Goal: Transaction & Acquisition: Purchase product/service

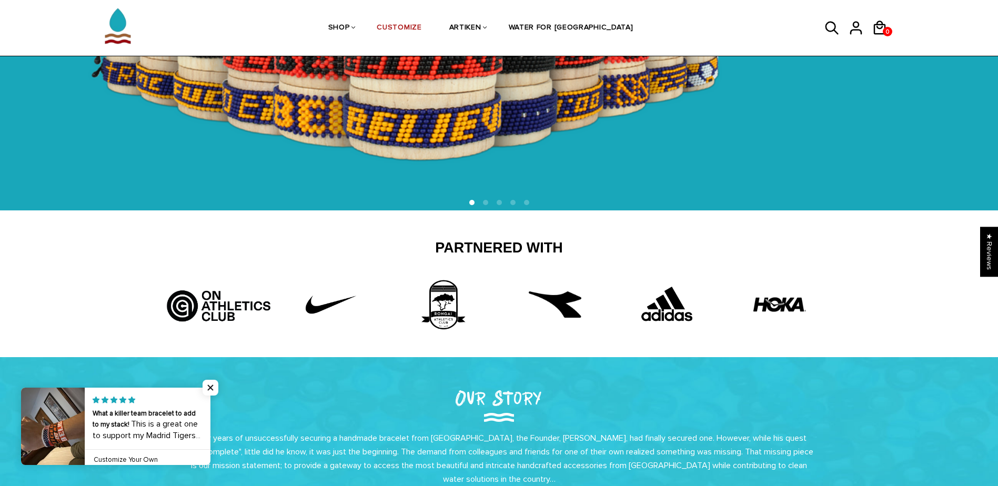
scroll to position [263, 0]
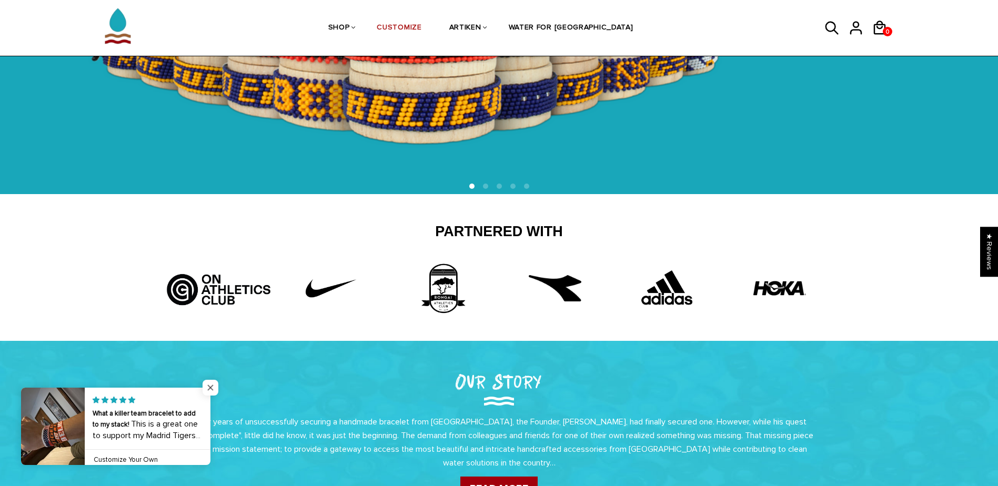
click at [209, 387] on span "Close popup widget" at bounding box center [211, 388] width 16 height 16
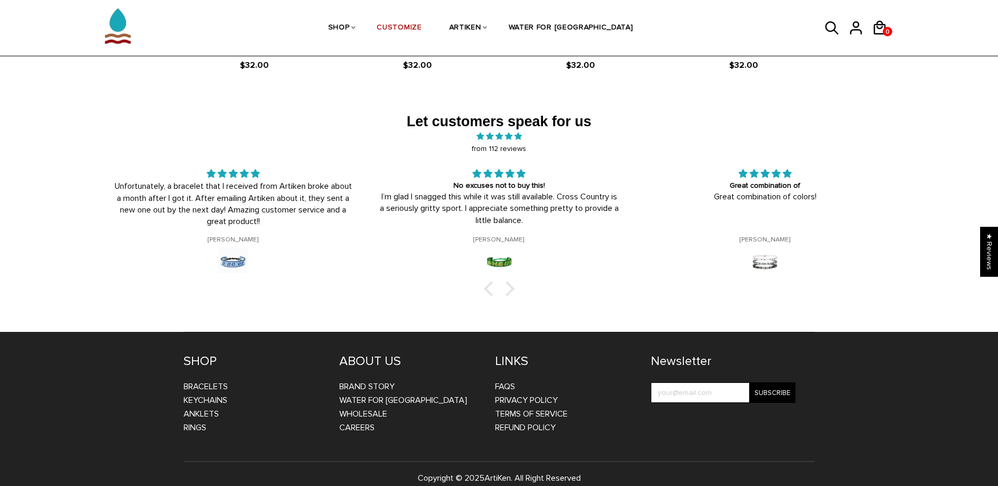
scroll to position [1735, 0]
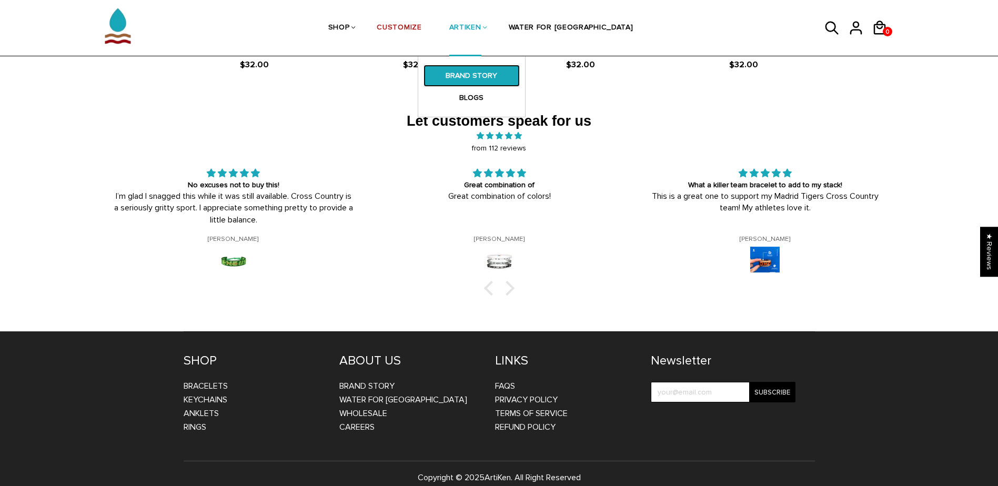
click at [507, 79] on link "BRAND STORY" at bounding box center [472, 76] width 96 height 22
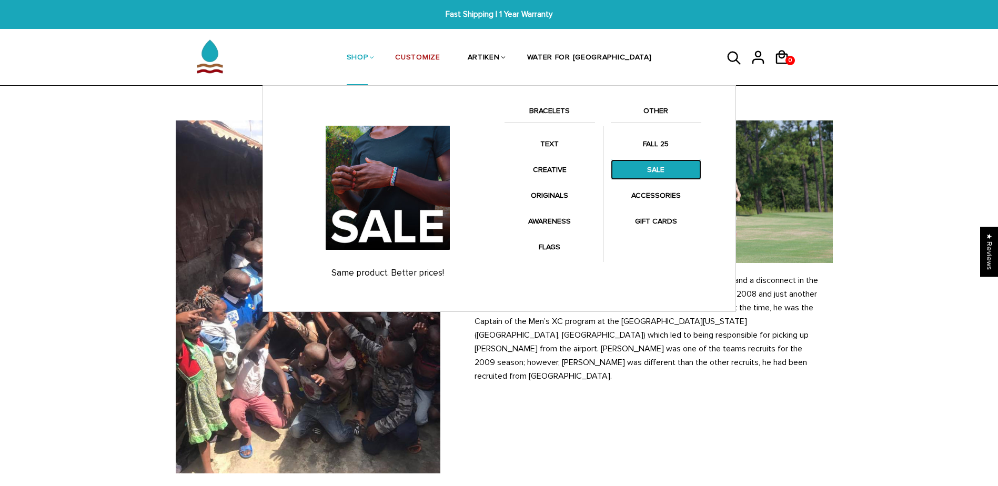
click at [660, 176] on link "SALE" at bounding box center [656, 169] width 90 height 21
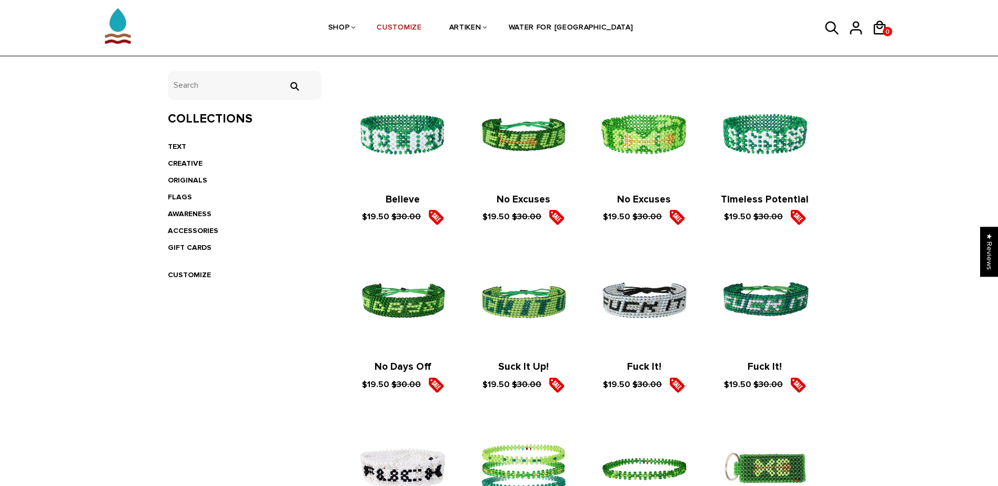
scroll to position [188, 0]
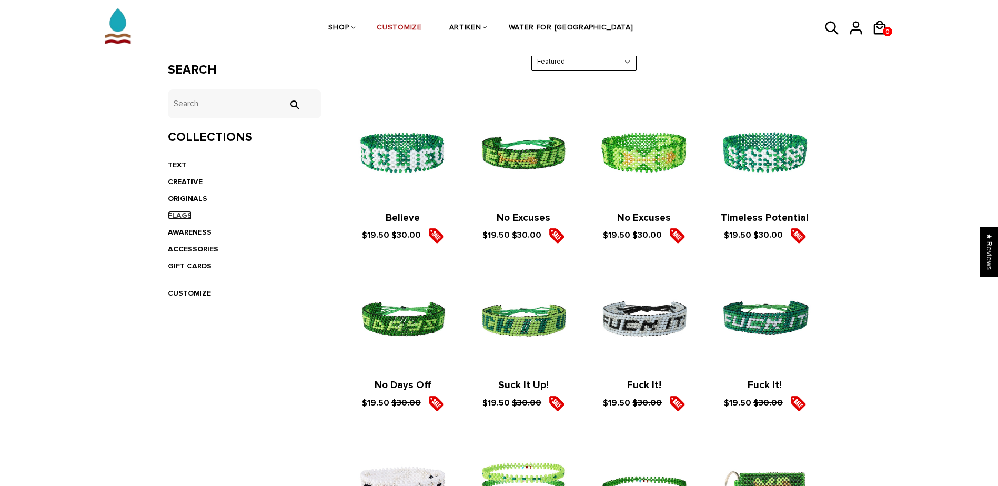
click at [180, 213] on link "FLAGS" at bounding box center [180, 215] width 24 height 9
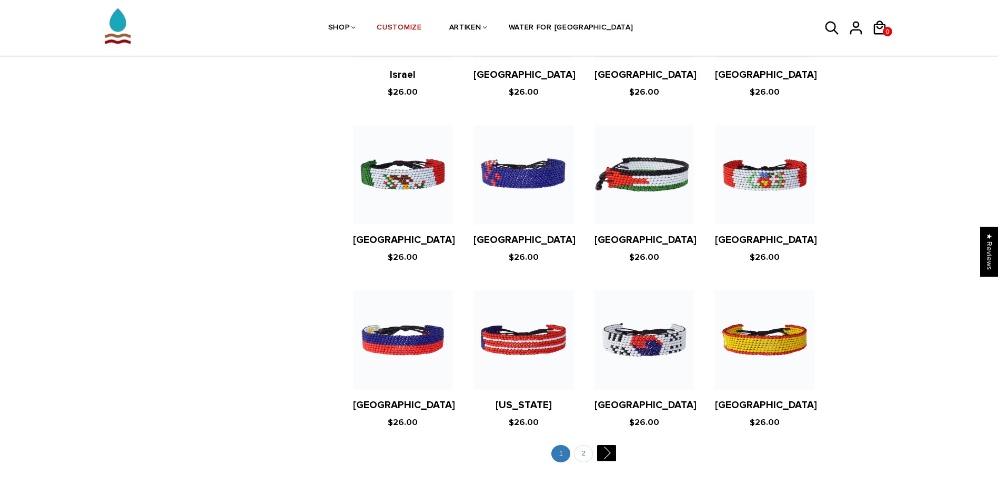
scroll to position [2000, 0]
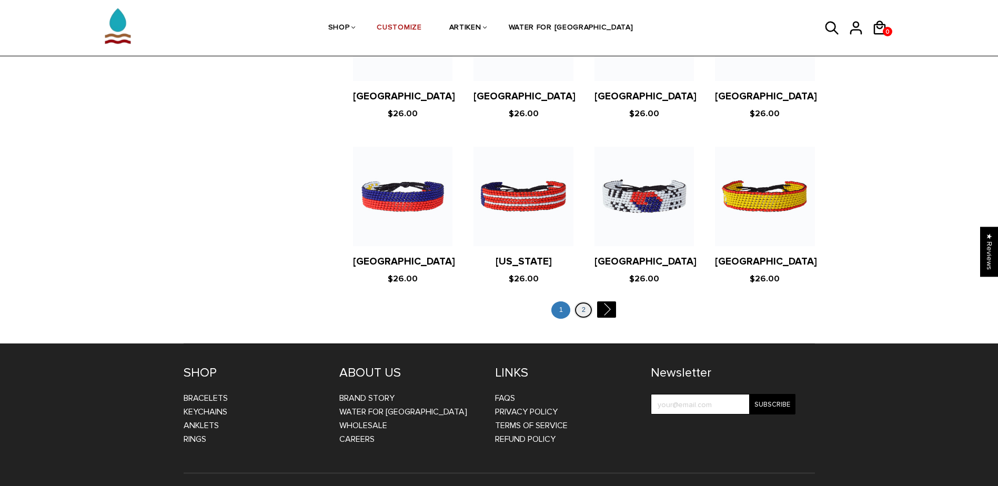
click at [592, 301] on link "2" at bounding box center [583, 309] width 19 height 17
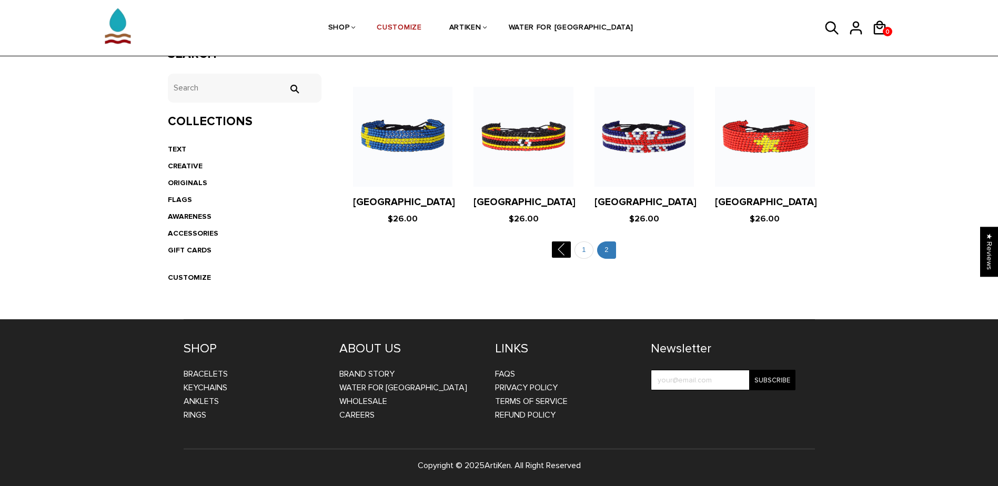
scroll to position [205, 0]
click at [590, 253] on link "1" at bounding box center [584, 249] width 19 height 17
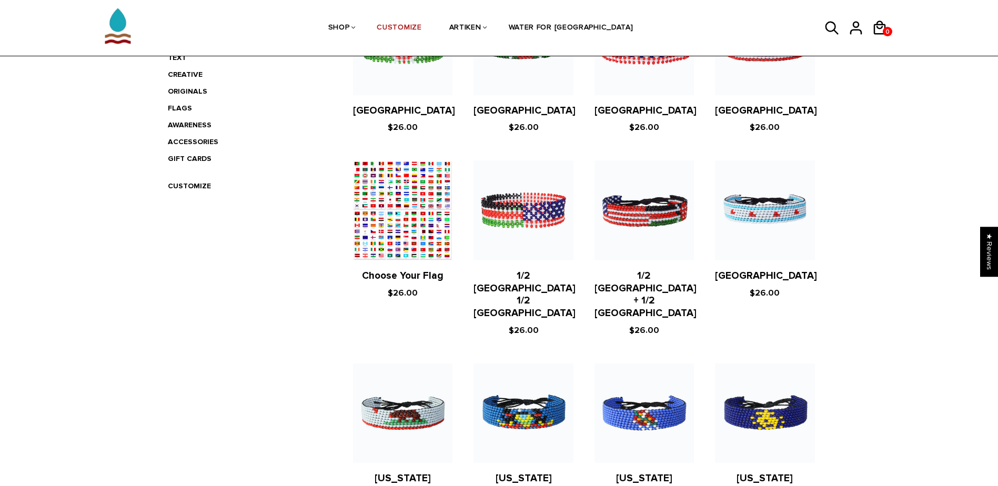
scroll to position [281, 0]
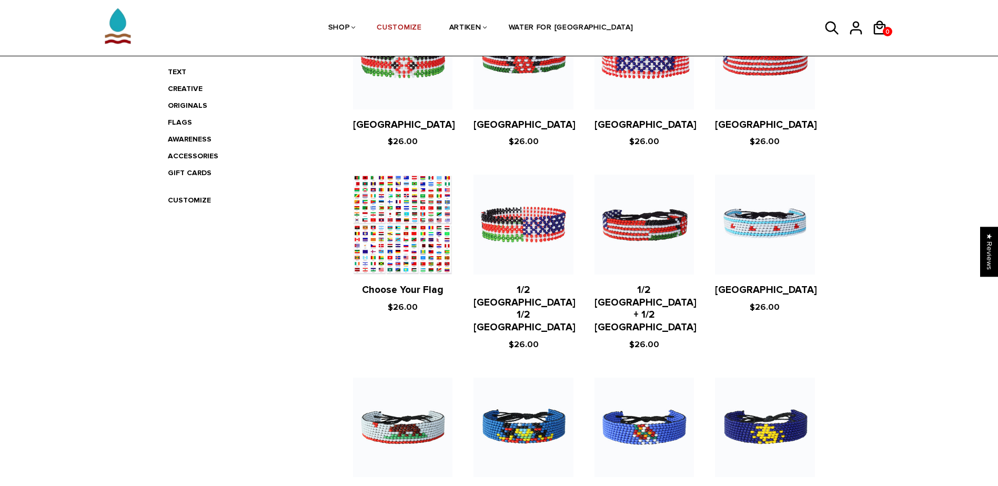
click at [399, 219] on figure at bounding box center [402, 224] width 99 height 99
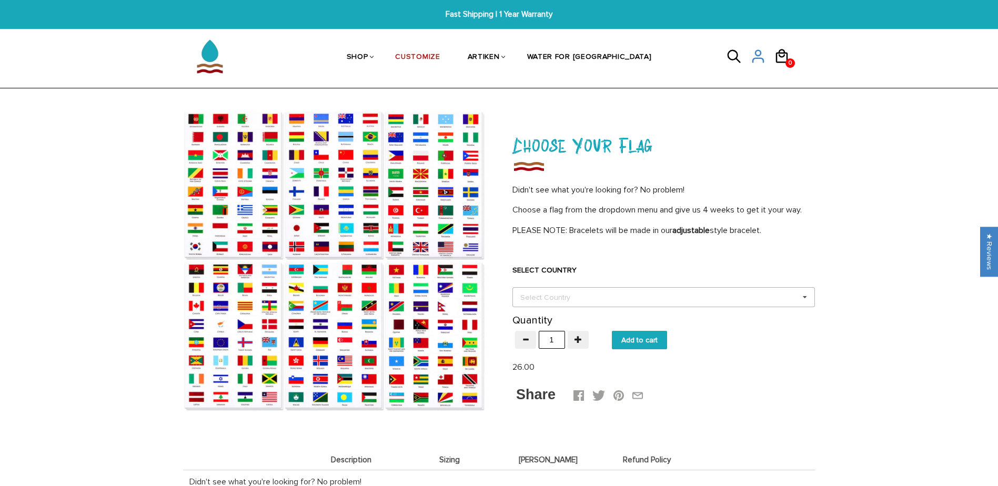
click at [802, 293] on icon at bounding box center [805, 297] width 16 height 19
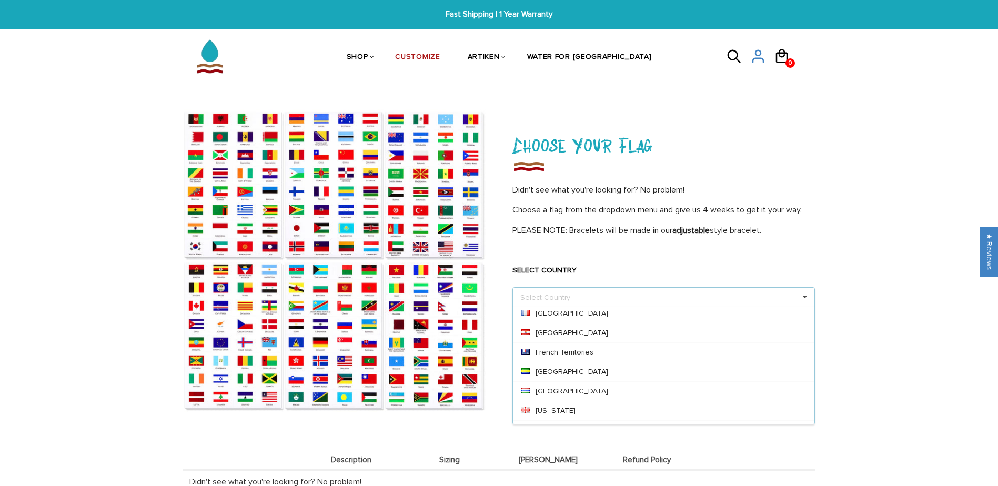
scroll to position [1526, 0]
click at [825, 255] on div "Choose Your Flag Didn't see what you're looking for? No problem! Choose a flag …" at bounding box center [664, 267] width 331 height 316
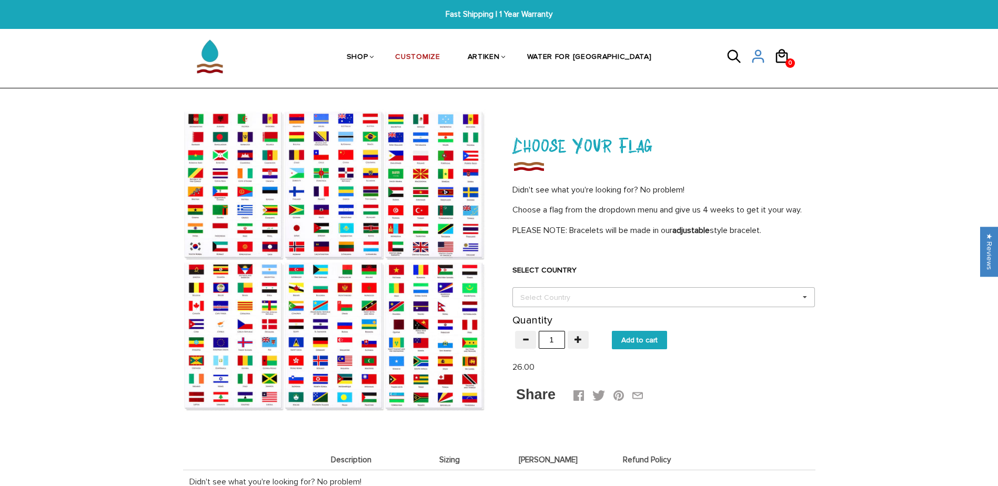
click at [781, 300] on div "Select Country Others Afghanistan Aland Islands Albania Algeria American Samoa …" at bounding box center [663, 297] width 303 height 20
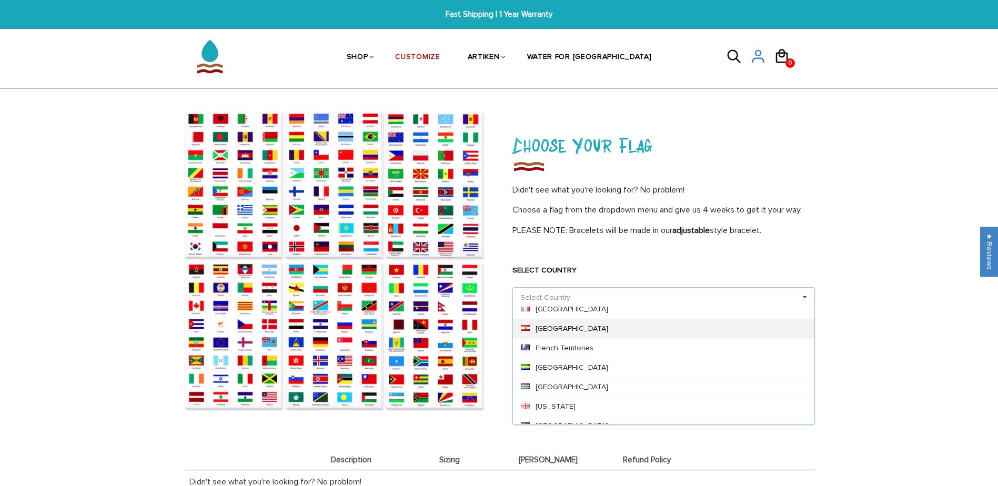
scroll to position [1578, 0]
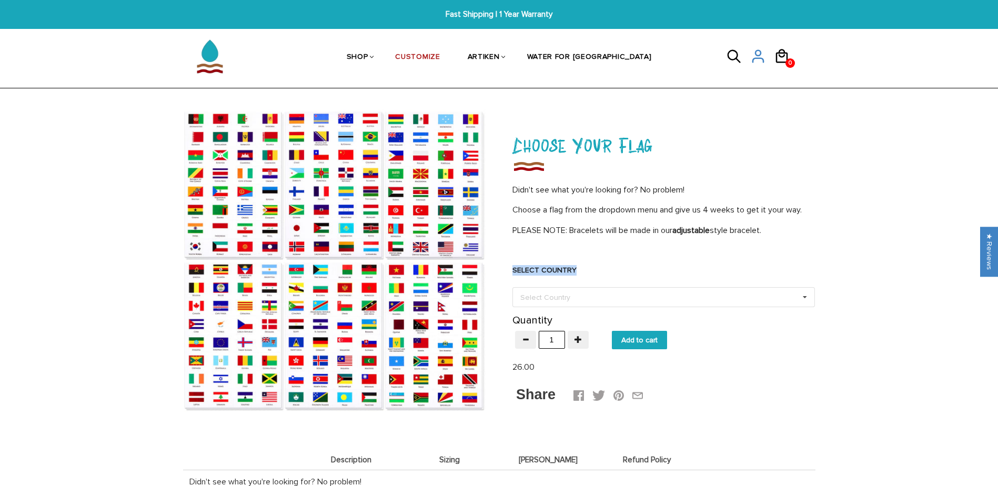
drag, startPoint x: 579, startPoint y: 269, endPoint x: 504, endPoint y: 271, distance: 75.3
click at [504, 271] on div "Choose Your Flag Didn't see what you're looking for? No problem! Choose a flag …" at bounding box center [664, 267] width 331 height 316
click at [809, 296] on icon at bounding box center [805, 297] width 16 height 19
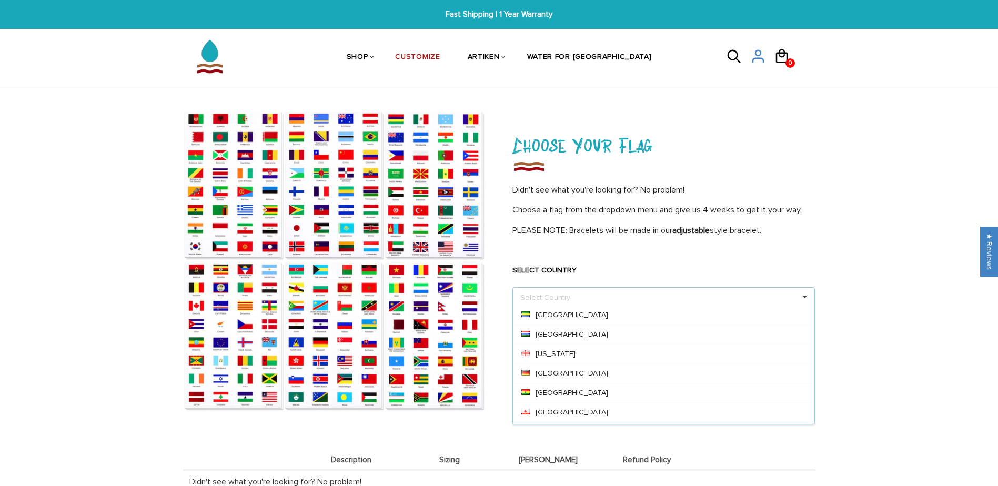
click at [809, 296] on icon at bounding box center [805, 297] width 16 height 19
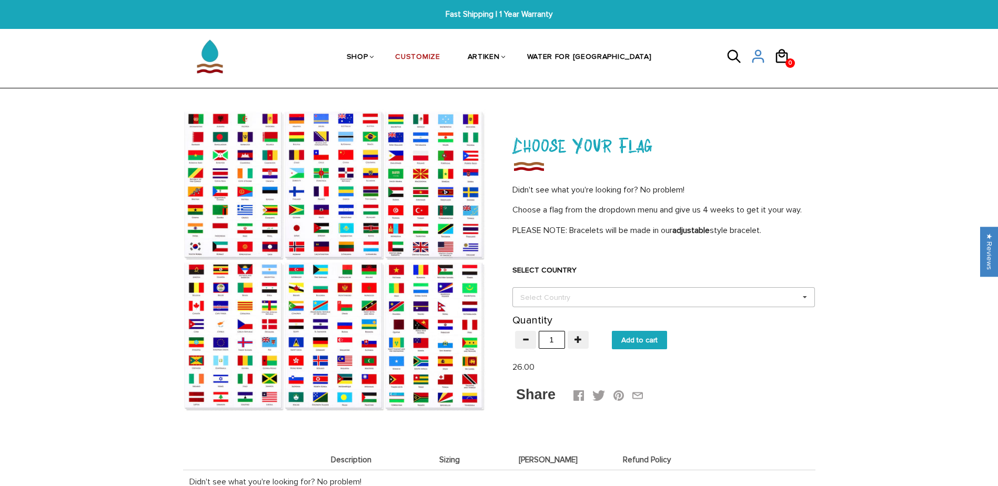
click at [809, 296] on icon at bounding box center [805, 297] width 16 height 19
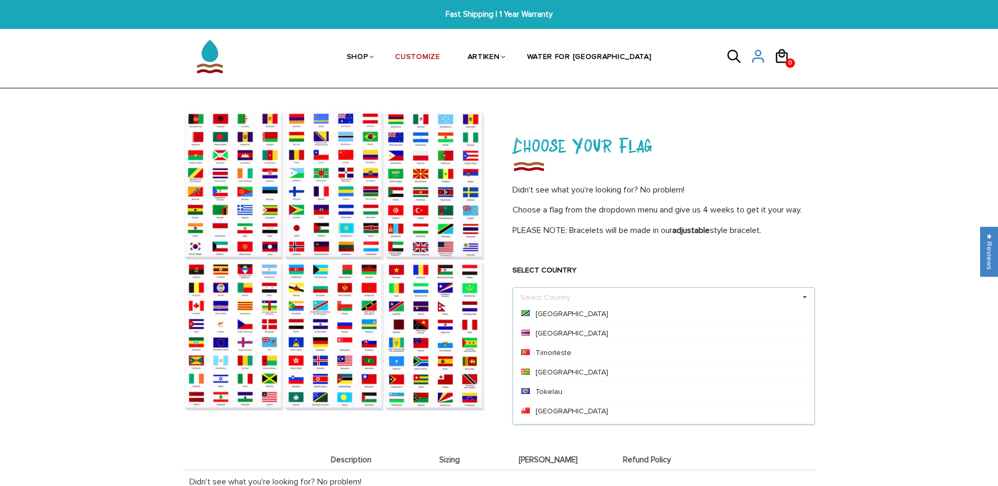
scroll to position [4262, 0]
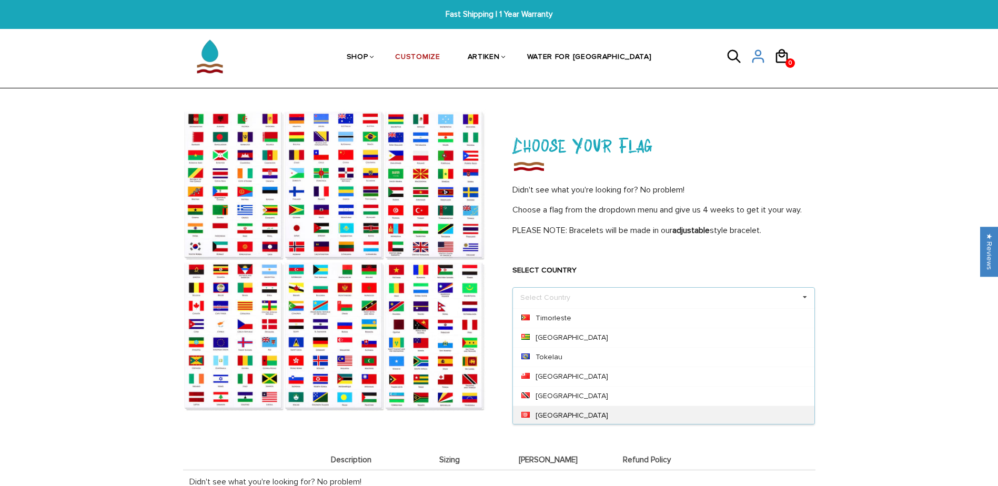
click at [542, 415] on div "[GEOGRAPHIC_DATA]" at bounding box center [663, 415] width 301 height 19
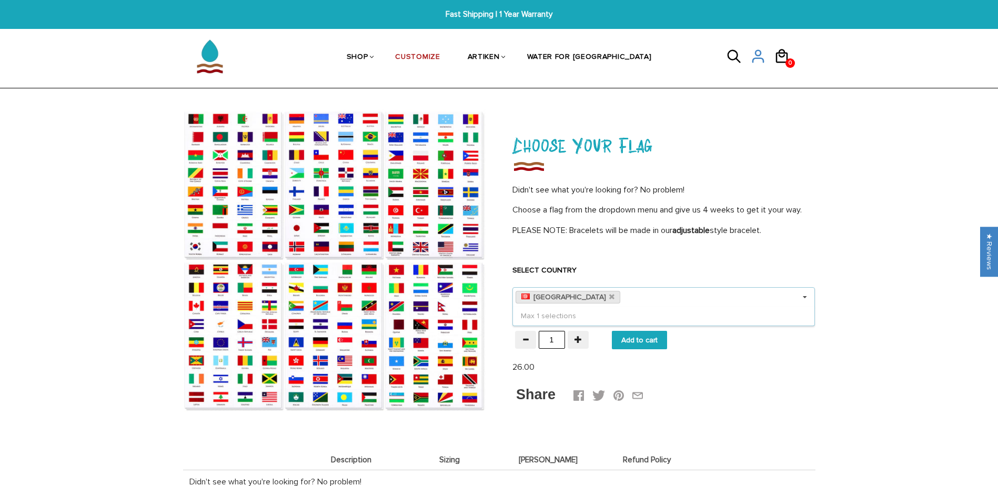
click at [645, 340] on input "Add to cart" at bounding box center [639, 340] width 55 height 18
type input "Add to cart"
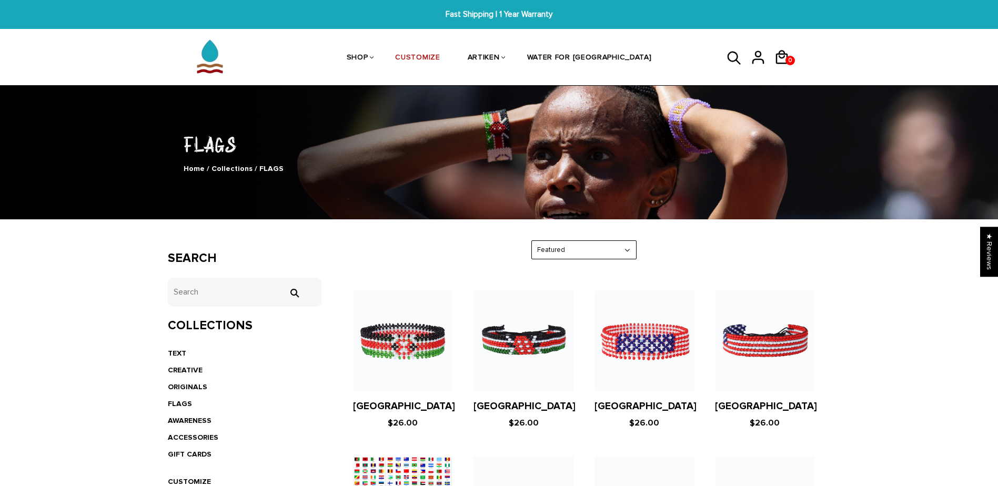
click at [606, 249] on select "Featured Best Selling $ Low to High $ High to Low Z-A A-Z Oldest to Newest Newe…" at bounding box center [584, 250] width 104 height 18
click at [608, 248] on select "Featured Best Selling $ Low to High $ High to Low Z-A A-Z Oldest to Newest Newe…" at bounding box center [584, 250] width 104 height 18
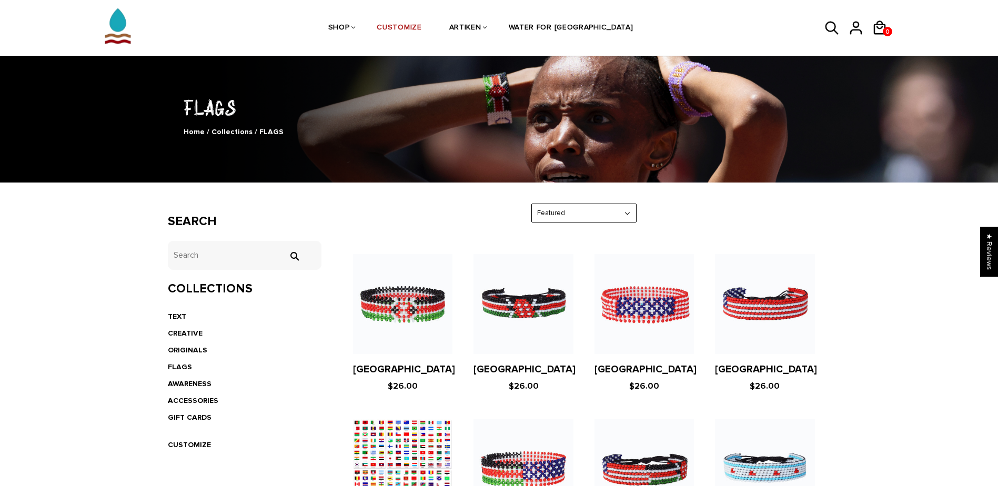
scroll to position [210, 0]
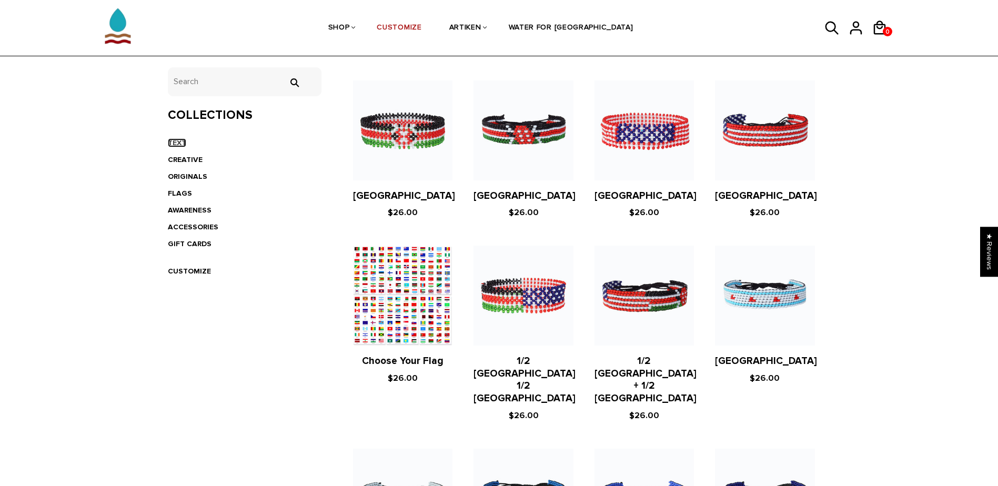
click at [182, 146] on link "TEXT" at bounding box center [177, 142] width 18 height 9
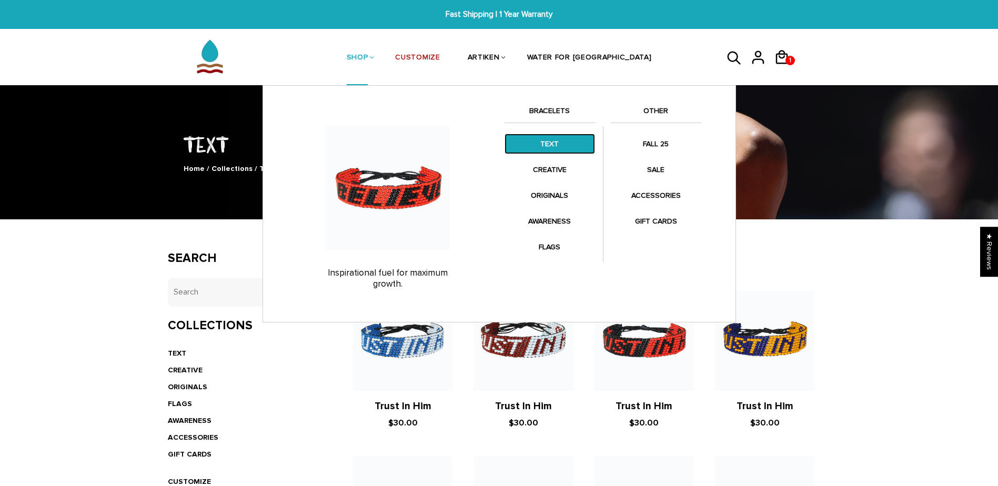
click at [563, 145] on link "TEXT" at bounding box center [550, 144] width 90 height 21
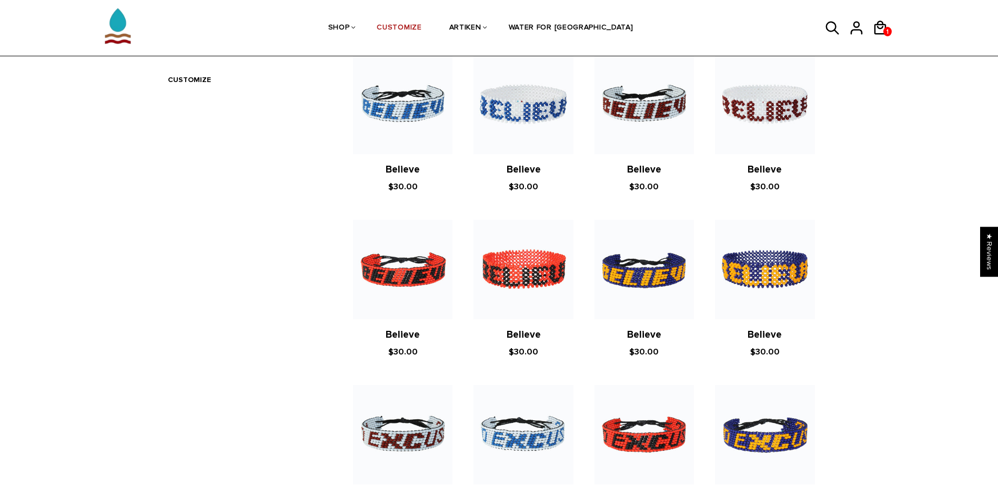
scroll to position [108, 0]
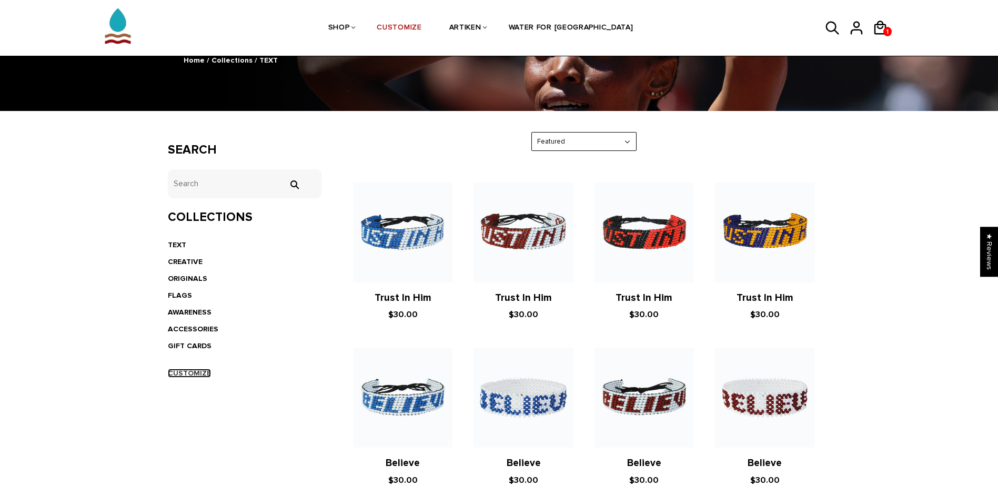
click at [183, 374] on link "CUSTOMIZE" at bounding box center [189, 373] width 43 height 9
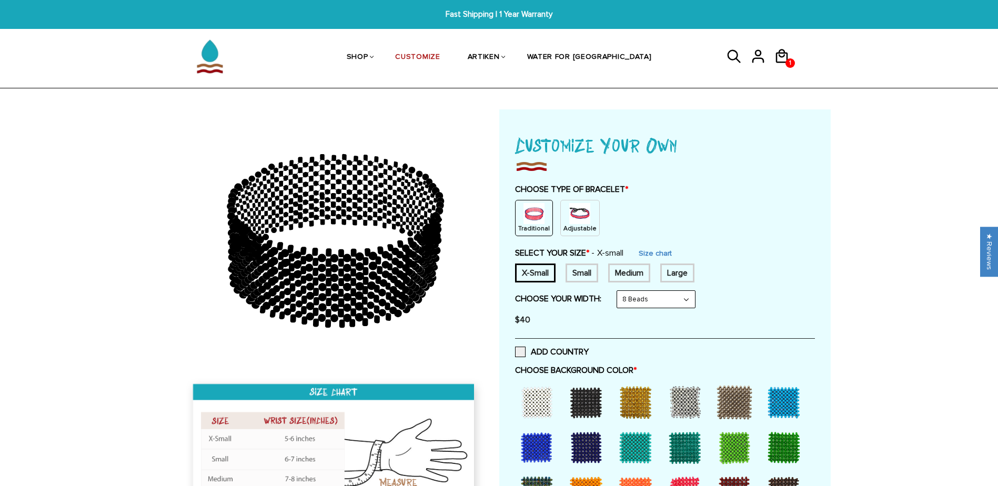
click at [582, 273] on div "Small" at bounding box center [582, 273] width 33 height 19
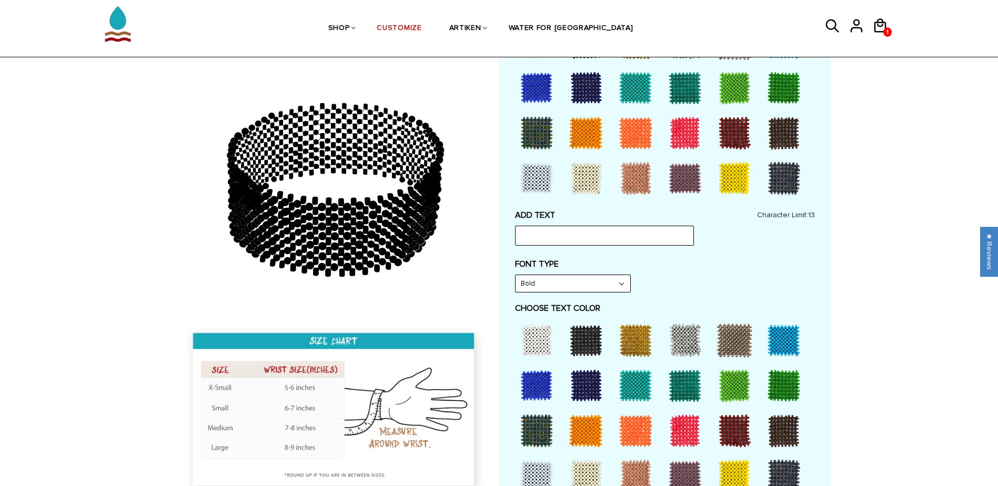
scroll to position [368, 0]
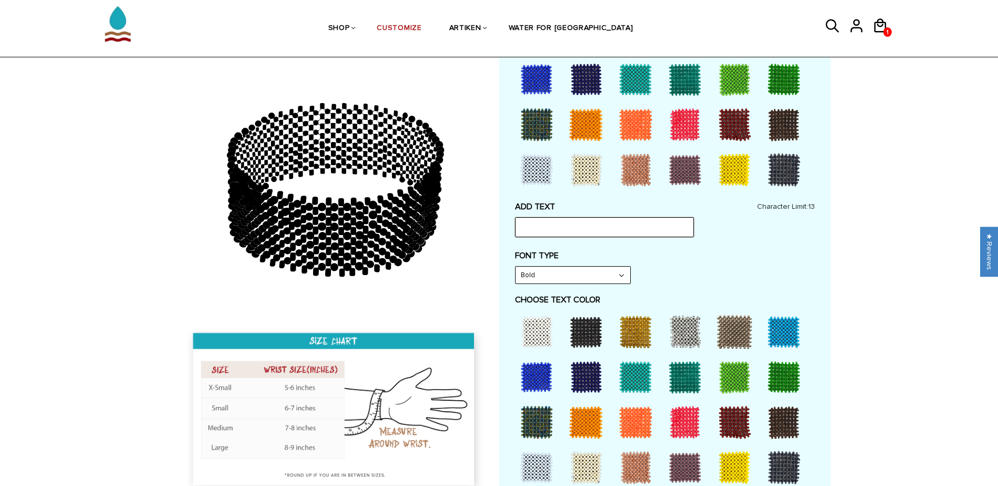
click at [579, 234] on input "text" at bounding box center [604, 227] width 179 height 20
type input "p"
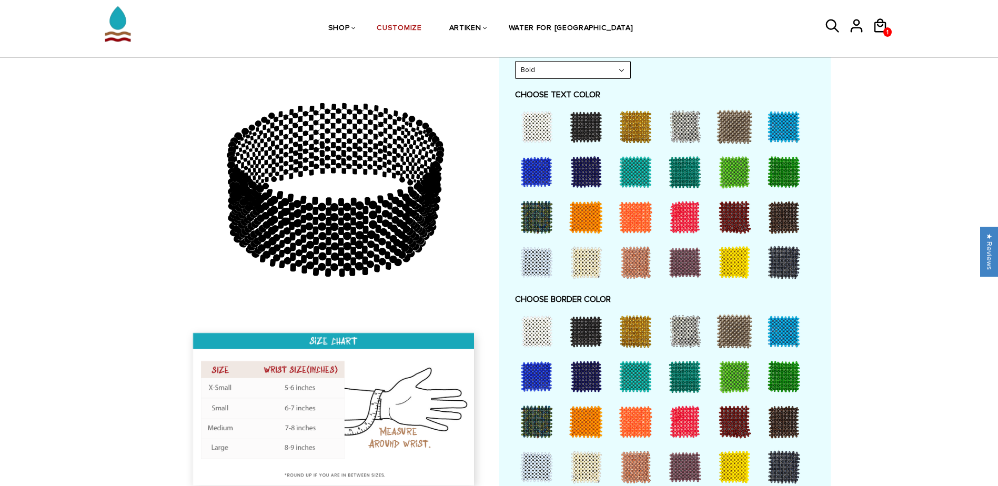
scroll to position [579, 0]
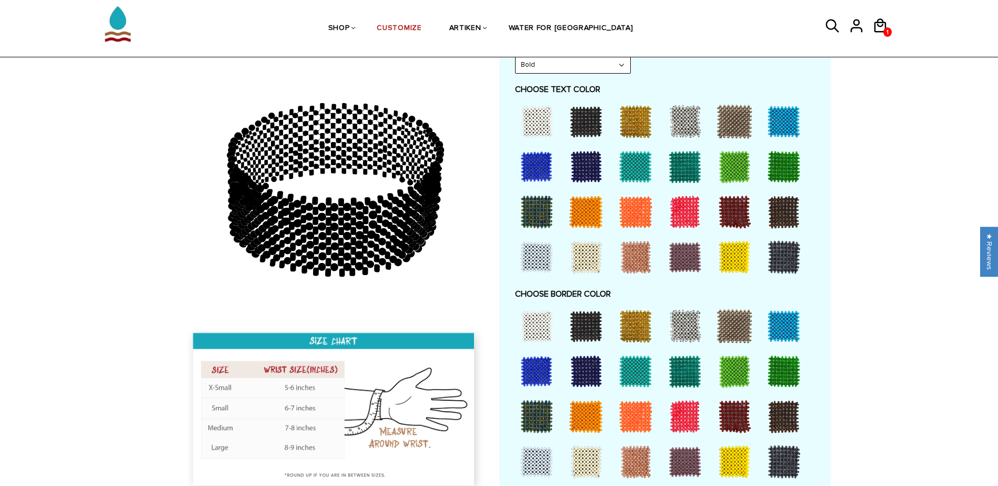
type input "[GEOGRAPHIC_DATA]"
click at [580, 120] on div at bounding box center [586, 121] width 42 height 42
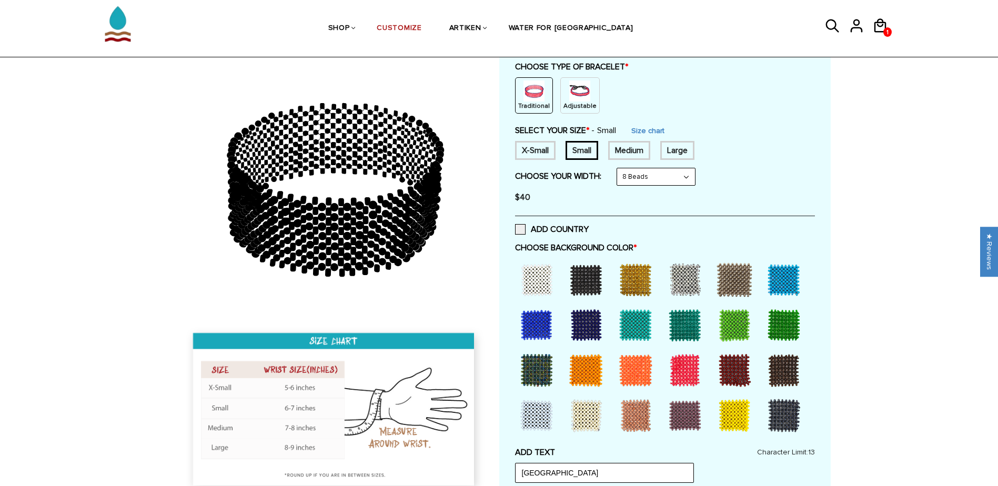
scroll to position [105, 0]
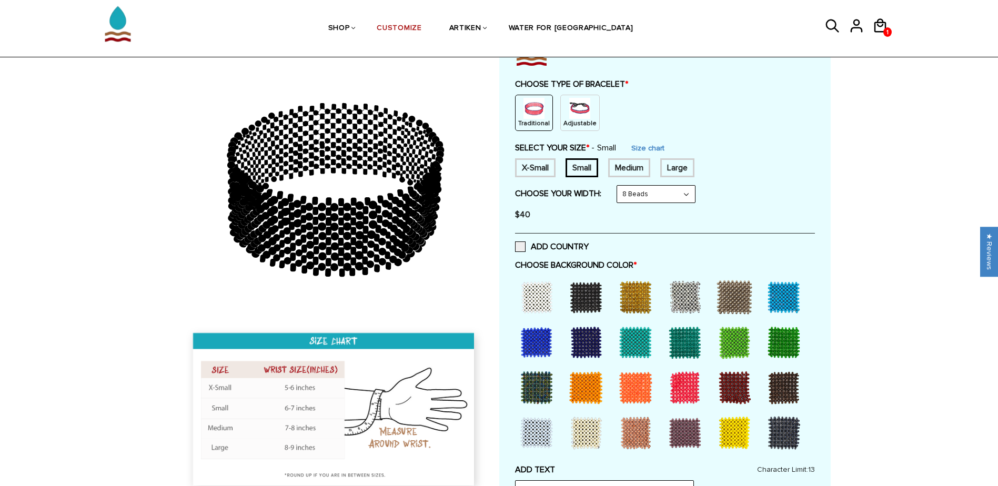
click at [689, 381] on div at bounding box center [685, 388] width 42 height 42
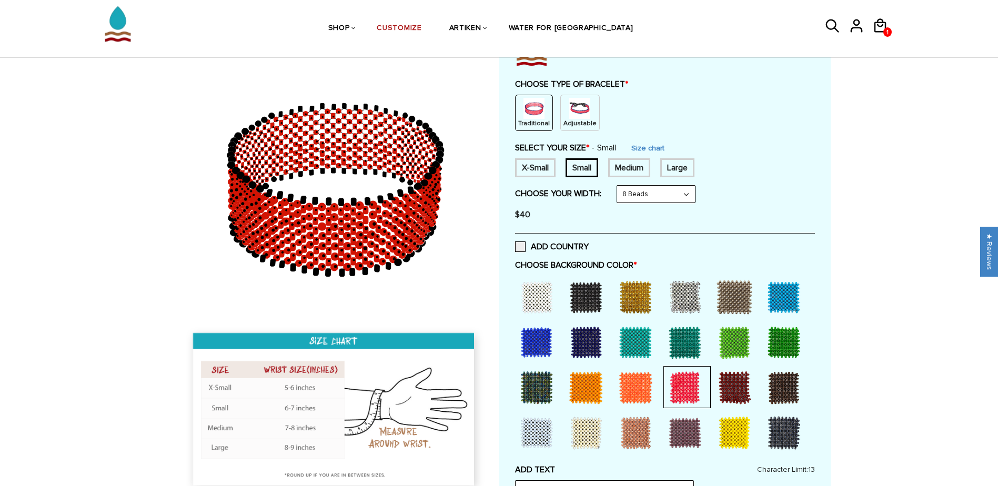
click at [592, 297] on div at bounding box center [586, 297] width 42 height 42
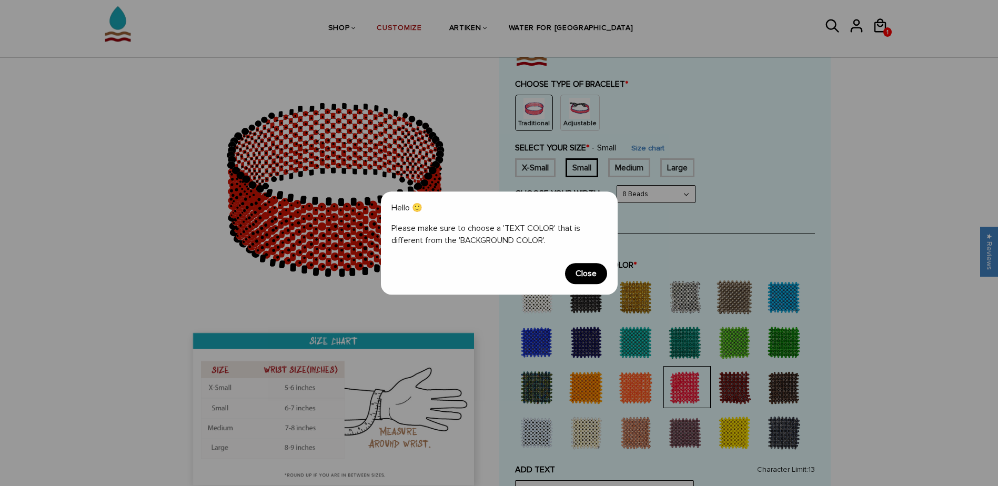
click at [600, 278] on span "Close" at bounding box center [586, 273] width 42 height 21
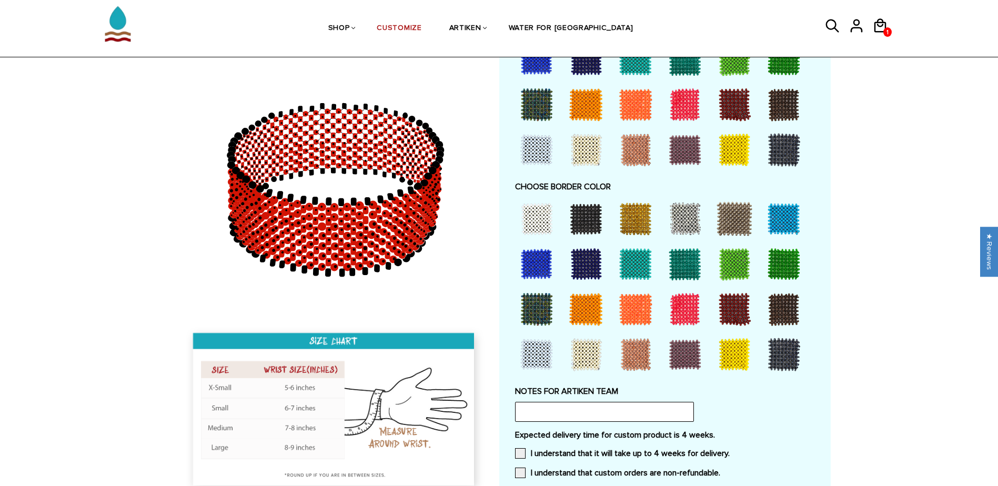
scroll to position [684, 0]
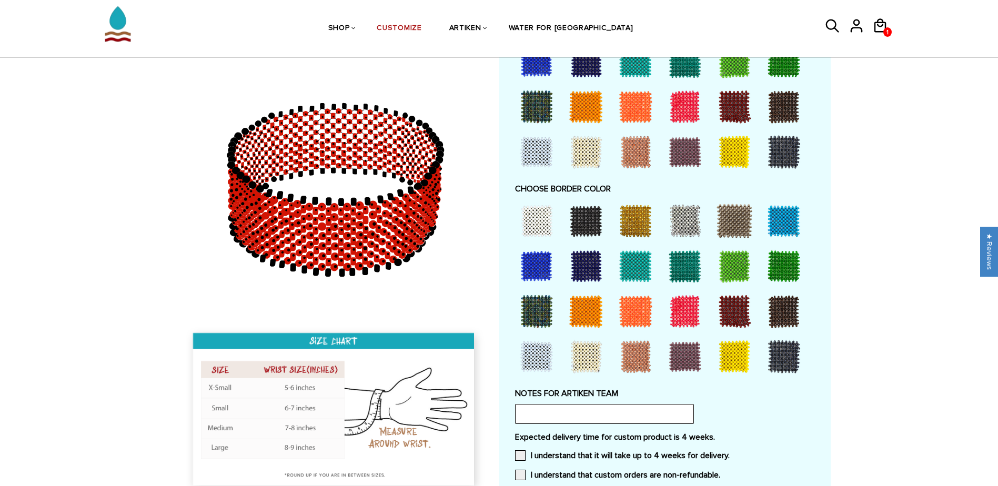
drag, startPoint x: 362, startPoint y: 206, endPoint x: 324, endPoint y: 212, distance: 38.2
click at [325, 213] on icon at bounding box center [335, 189] width 303 height 263
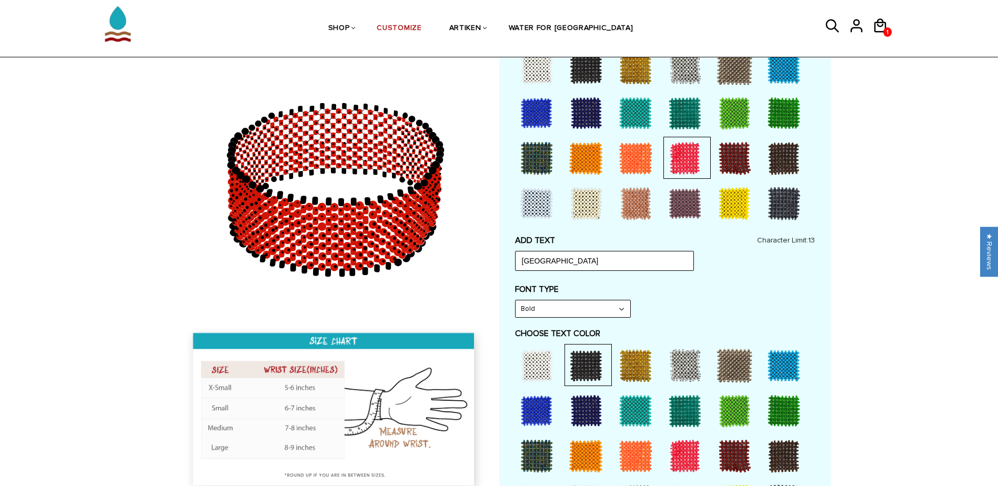
scroll to position [210, 0]
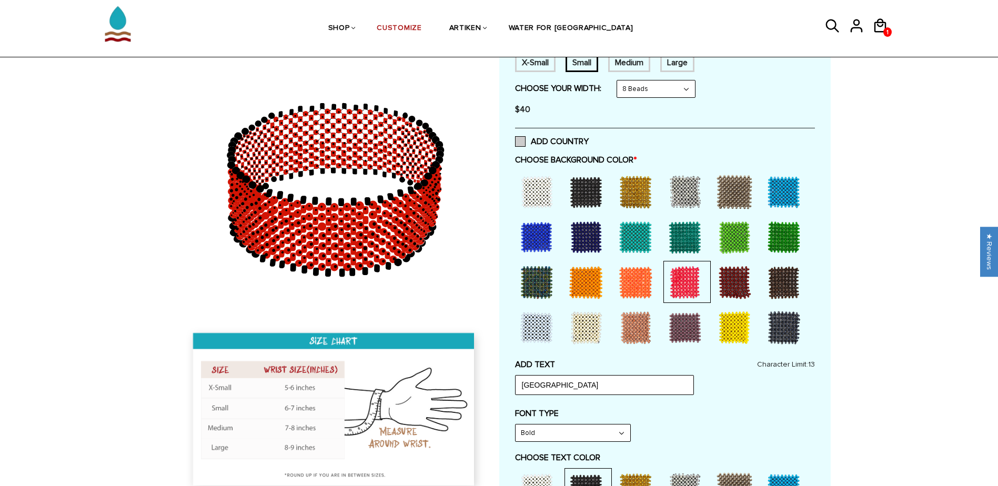
click at [521, 145] on span at bounding box center [520, 141] width 11 height 11
click at [589, 138] on input "ADD COUNTRY" at bounding box center [589, 138] width 0 height 0
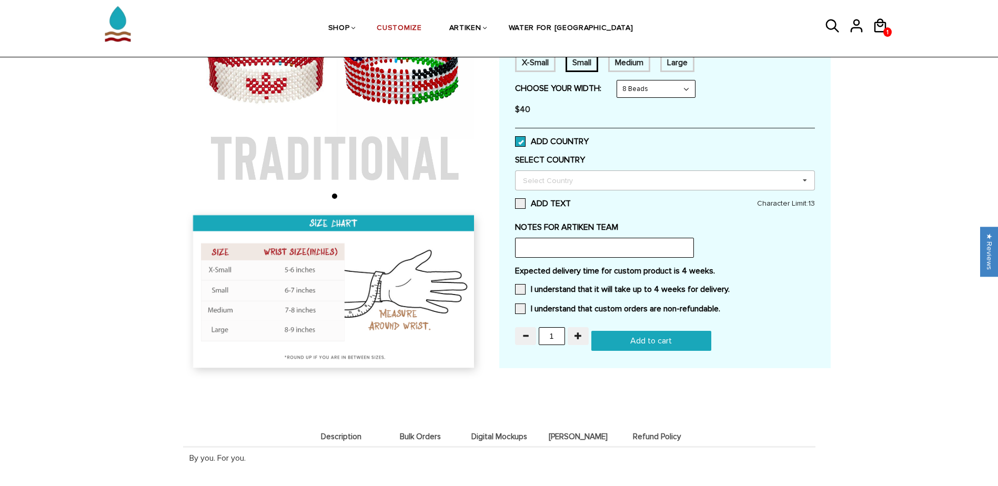
click at [800, 182] on icon at bounding box center [805, 180] width 16 height 19
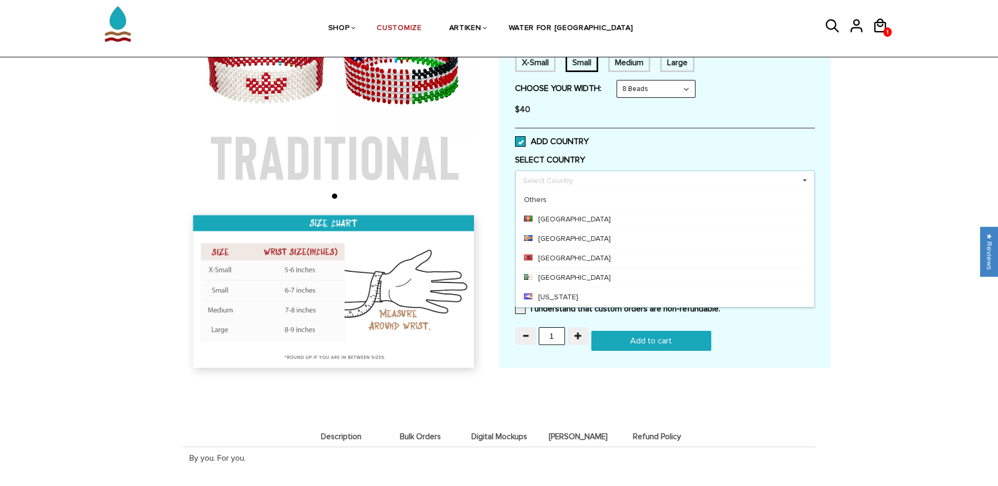
click at [623, 177] on div "Select Country Others [GEOGRAPHIC_DATA] [GEOGRAPHIC_DATA] [GEOGRAPHIC_DATA] [GE…" at bounding box center [665, 180] width 300 height 20
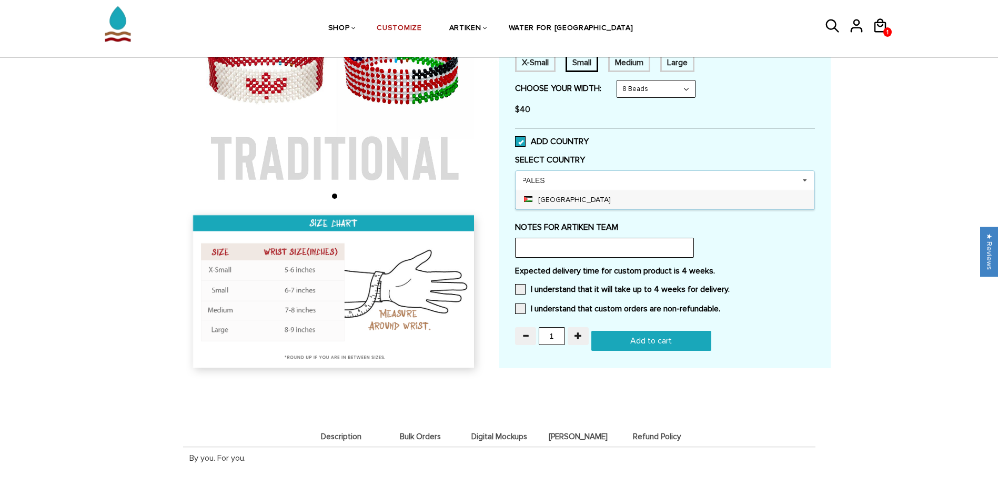
scroll to position [0, 2]
type input "PALES"
click at [593, 198] on div "[GEOGRAPHIC_DATA]" at bounding box center [665, 199] width 299 height 19
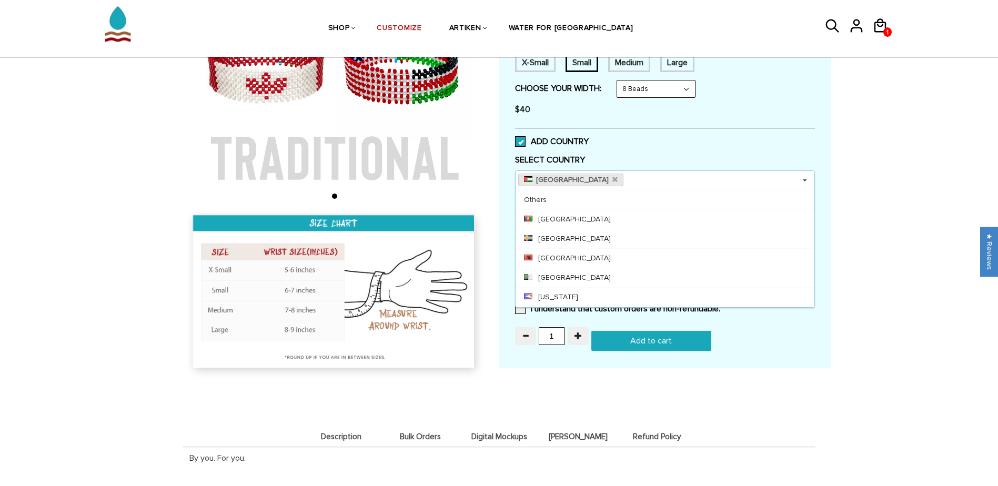
scroll to position [0, 0]
click at [729, 344] on div "1 Add to cart" at bounding box center [665, 341] width 300 height 20
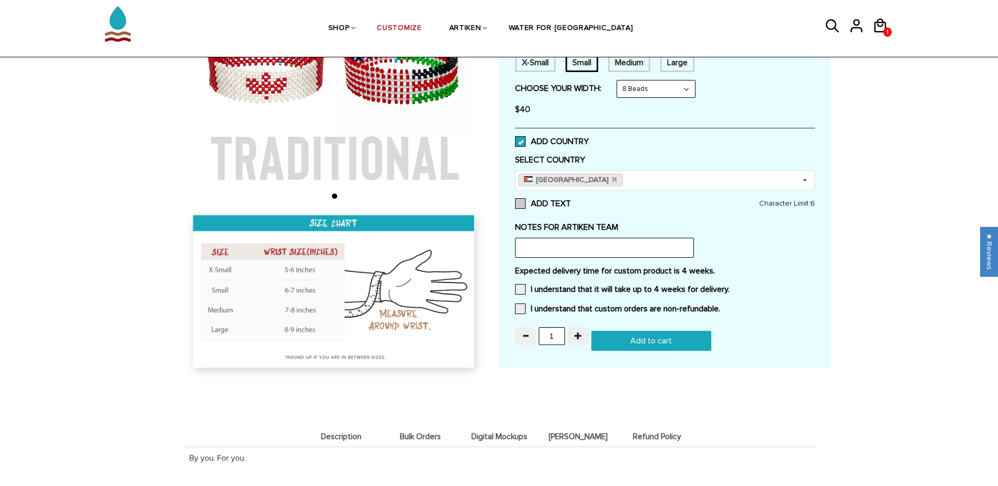
click at [523, 205] on span at bounding box center [520, 203] width 11 height 11
click at [571, 200] on input "ADD TEXT" at bounding box center [571, 200] width 0 height 0
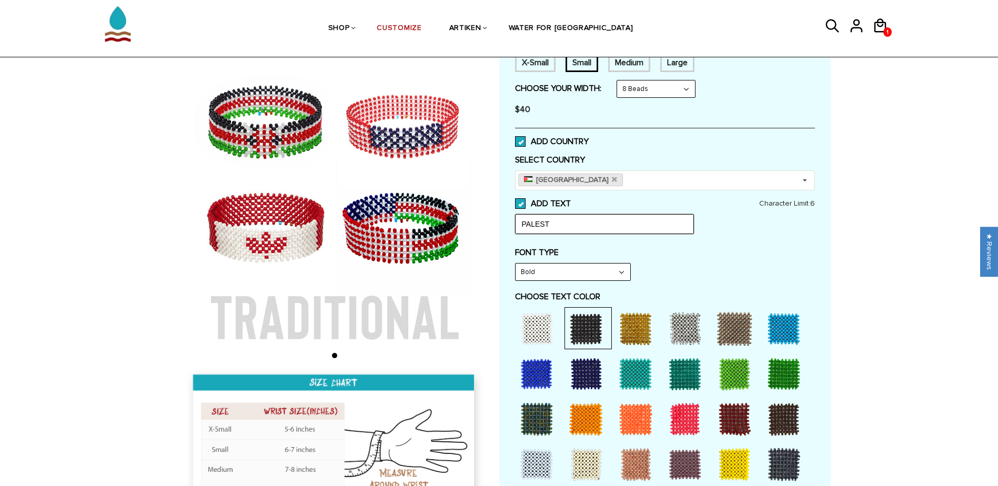
click at [607, 228] on input "PALEST" at bounding box center [604, 224] width 179 height 20
drag, startPoint x: 636, startPoint y: 228, endPoint x: 501, endPoint y: 225, distance: 134.7
click at [501, 225] on div "Customize Your Own CHOOSE TYPE OF BRACELET * Traditional Adjustable Traditional…" at bounding box center [664, 475] width 331 height 1153
click at [756, 274] on div "FONT TYPE Bold Bold" at bounding box center [665, 264] width 300 height 34
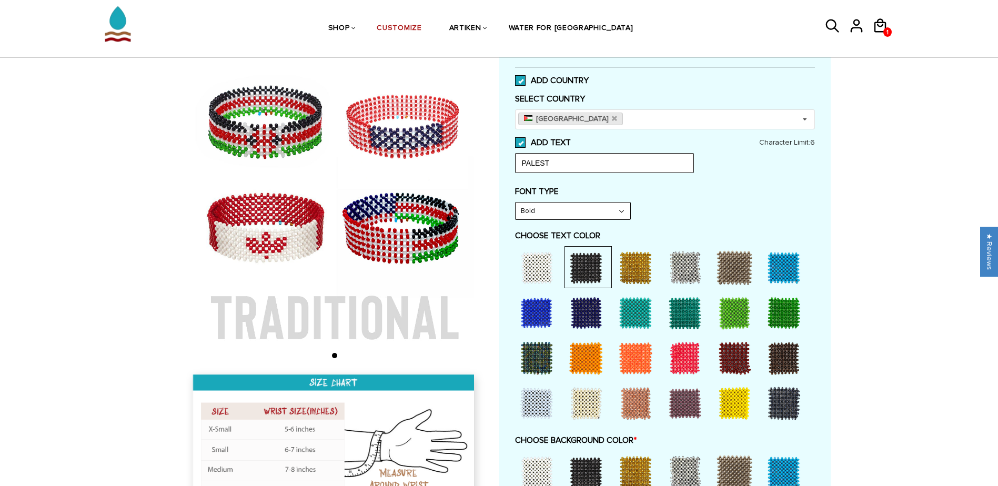
scroll to position [263, 0]
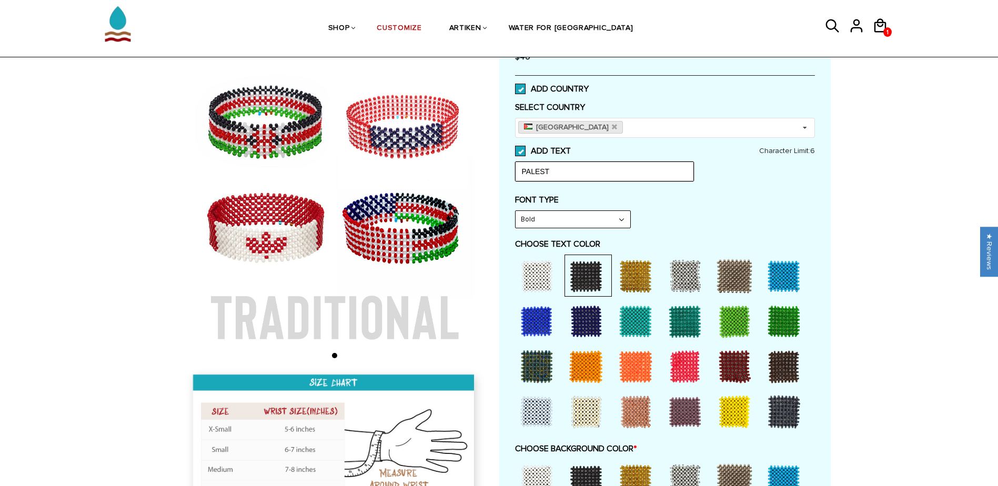
drag, startPoint x: 580, startPoint y: 176, endPoint x: 520, endPoint y: 176, distance: 60.0
click at [520, 176] on input "PALEST" at bounding box center [604, 172] width 179 height 20
type input "f"
type input "FREE"
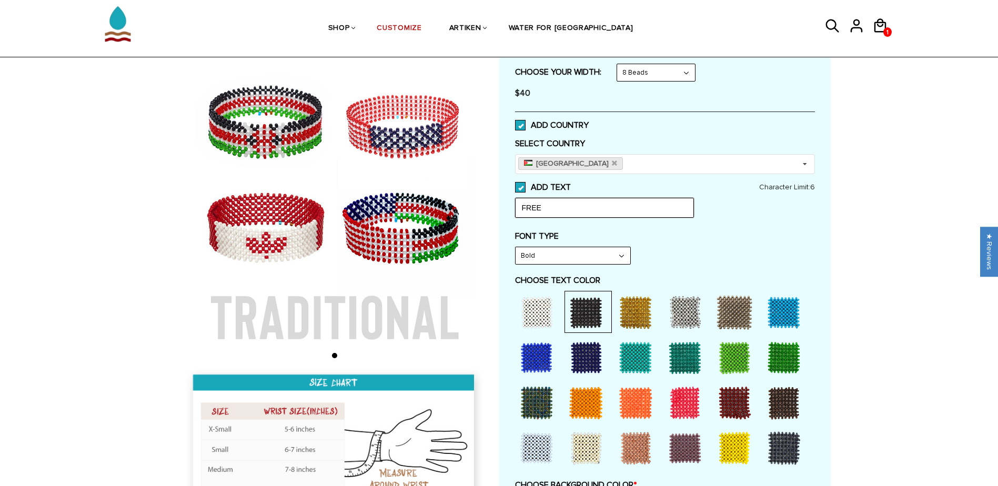
scroll to position [210, 0]
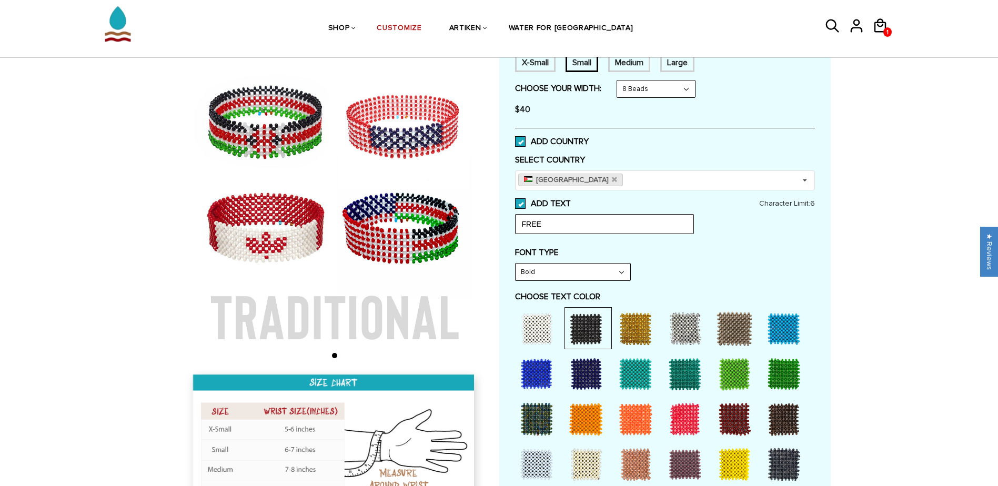
click at [742, 218] on div "ADD TEXT FREE Character Limit: 6" at bounding box center [665, 216] width 300 height 36
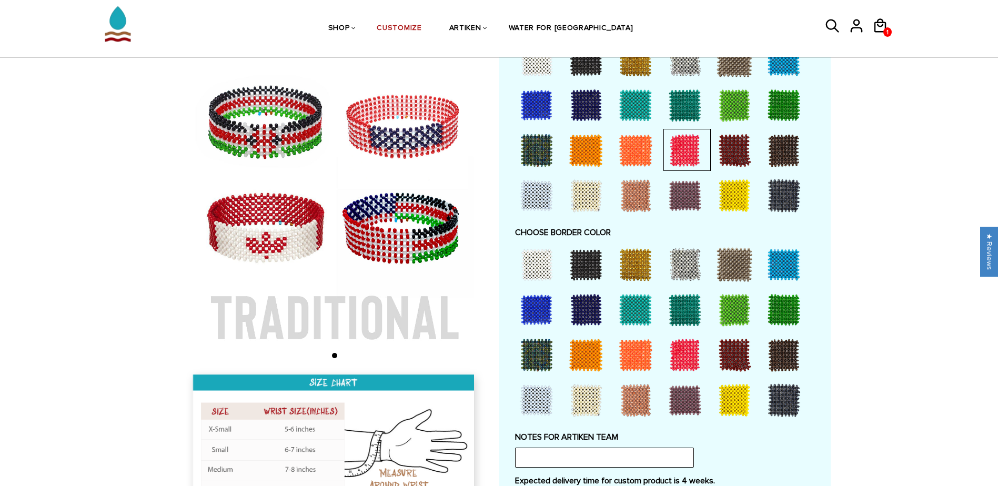
scroll to position [894, 0]
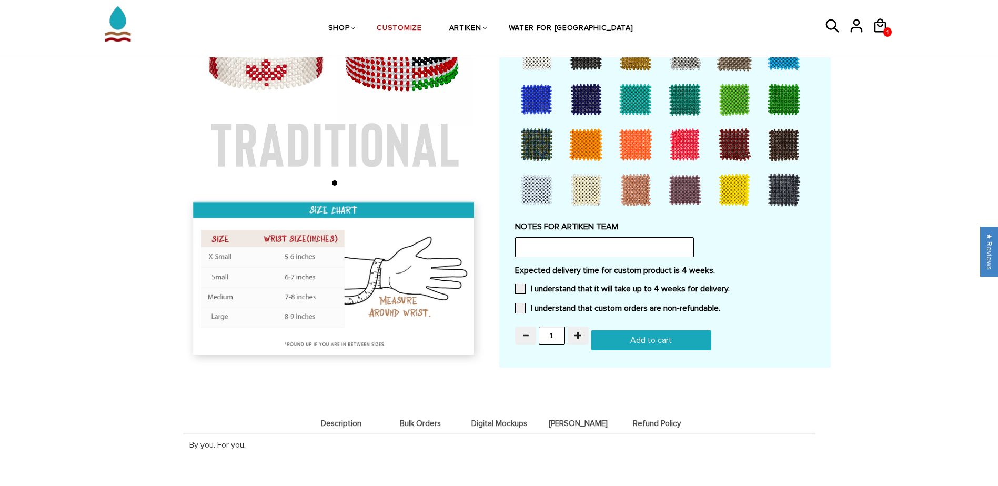
click at [659, 343] on input "Add to cart" at bounding box center [651, 340] width 120 height 20
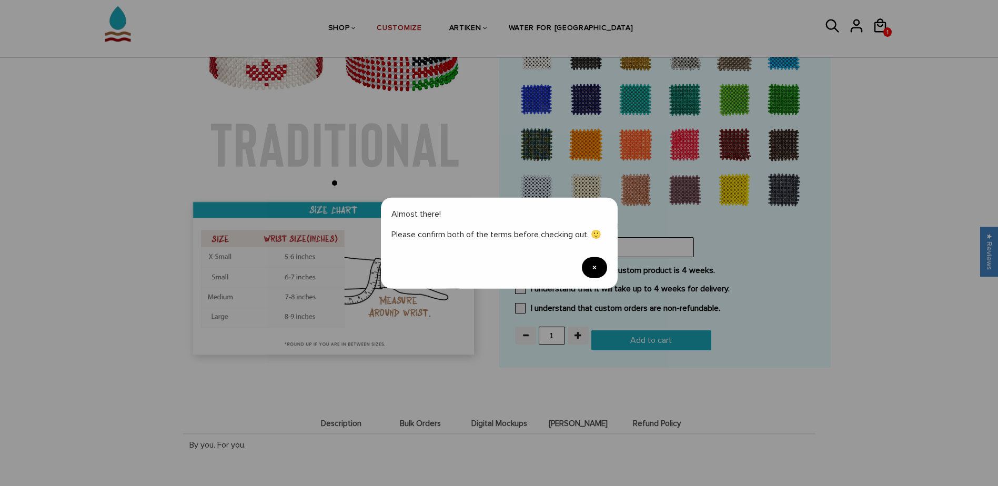
click at [596, 267] on span "×" at bounding box center [594, 267] width 25 height 21
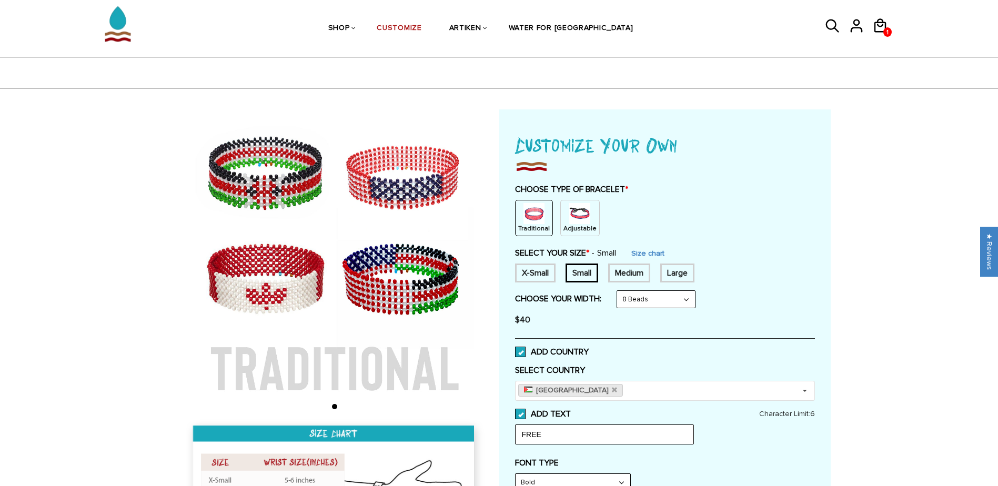
scroll to position [158, 0]
